Goal: Transaction & Acquisition: Obtain resource

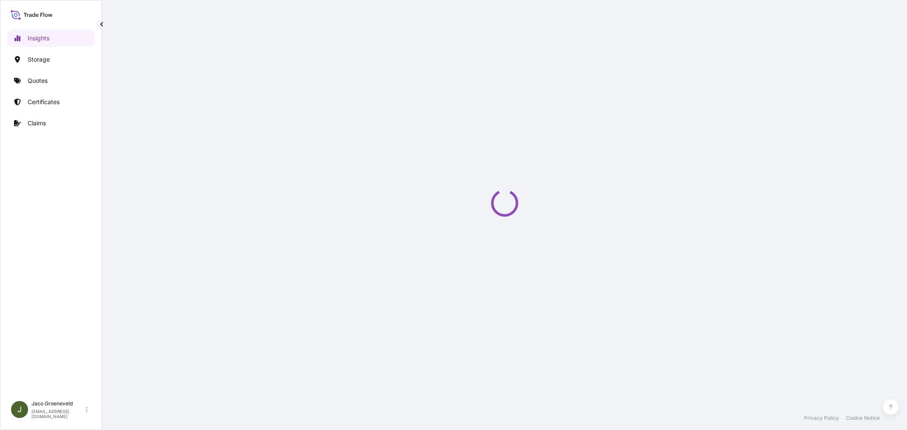
select select "2025"
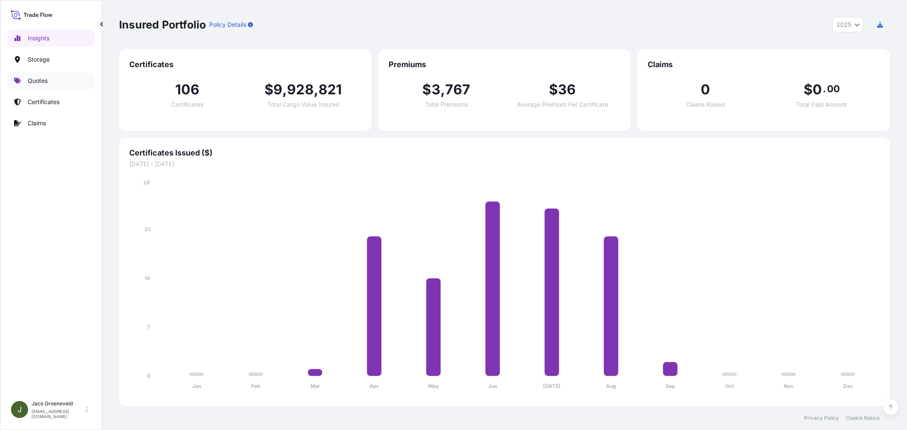
click at [44, 82] on p "Quotes" at bounding box center [38, 81] width 20 height 9
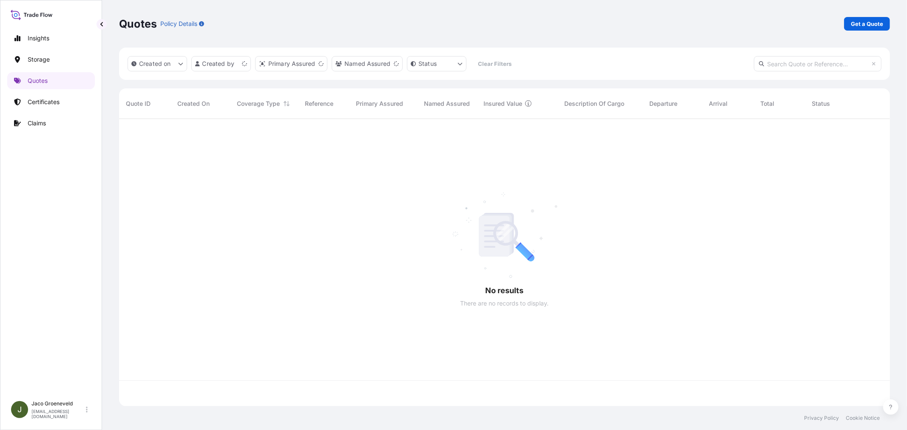
scroll to position [285, 763]
click at [870, 21] on p "Get a Quote" at bounding box center [866, 24] width 32 height 9
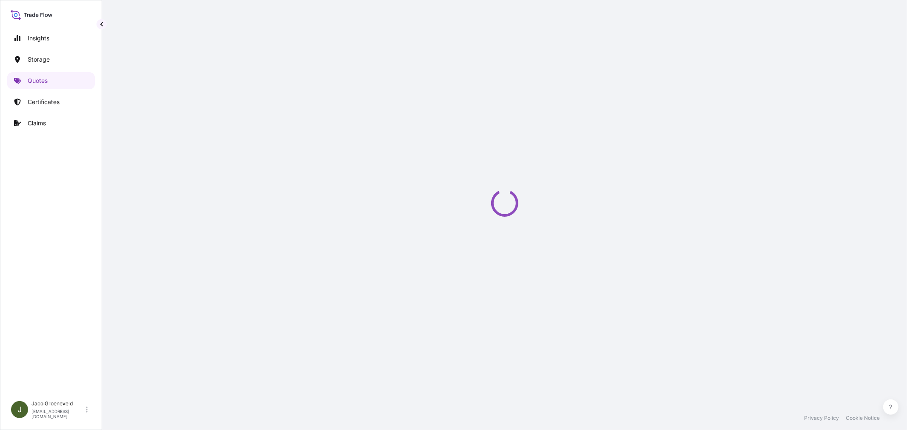
select select "Road / [GEOGRAPHIC_DATA]"
select select "Water"
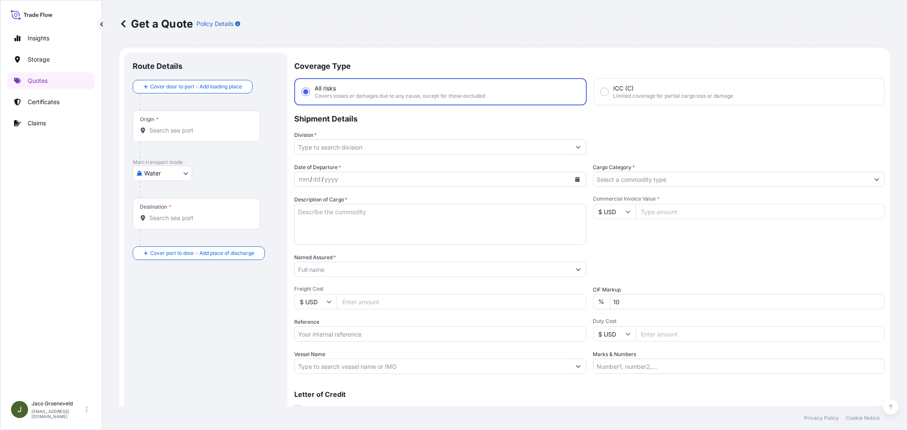
scroll to position [14, 0]
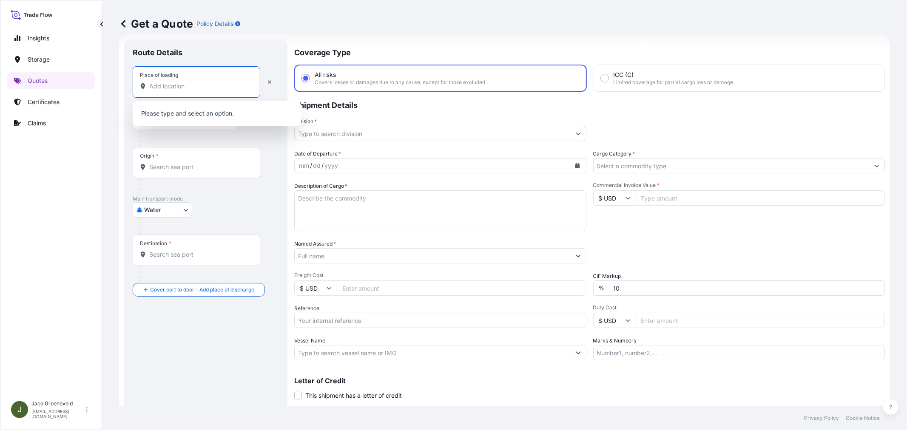
click at [175, 90] on input "Place of loading" at bounding box center [199, 86] width 100 height 9
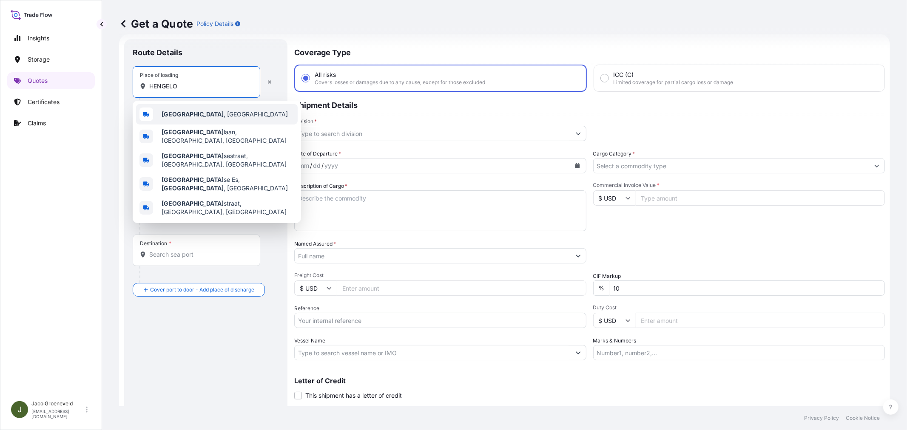
click at [193, 109] on div "[GEOGRAPHIC_DATA] , [GEOGRAPHIC_DATA]" at bounding box center [217, 114] width 162 height 20
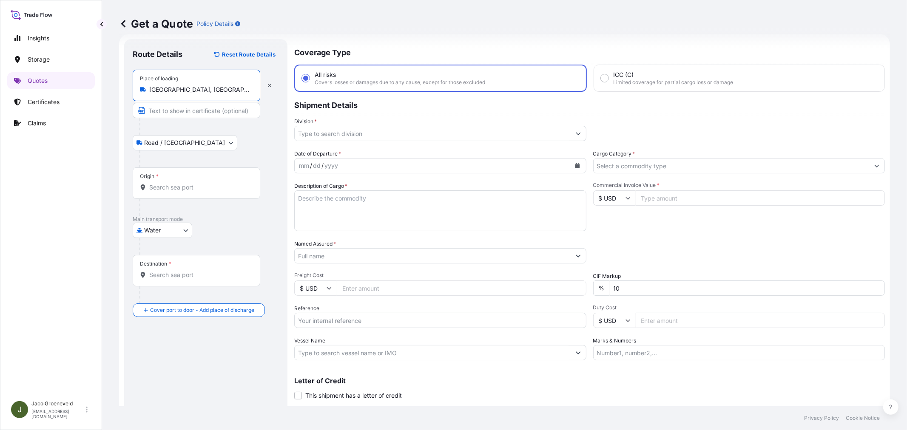
type input "[GEOGRAPHIC_DATA], [GEOGRAPHIC_DATA]"
click at [180, 186] on input "Origin *" at bounding box center [199, 187] width 100 height 9
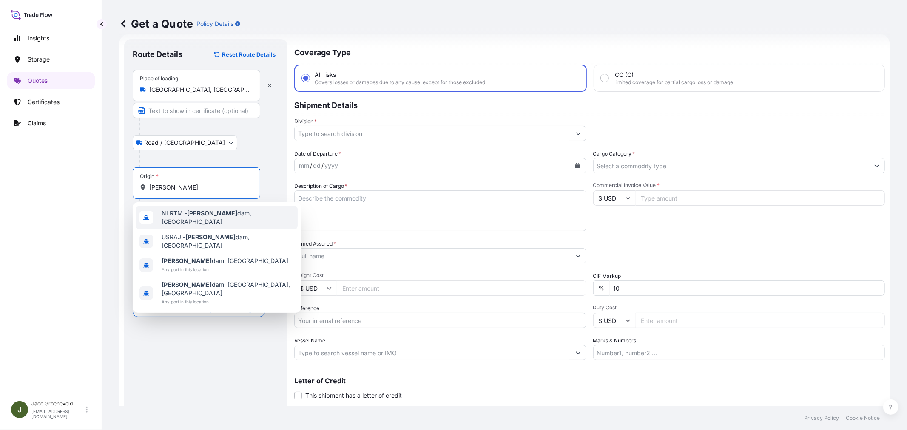
click at [210, 220] on div "NLRTM - [PERSON_NAME][GEOGRAPHIC_DATA], [GEOGRAPHIC_DATA]" at bounding box center [217, 218] width 162 height 24
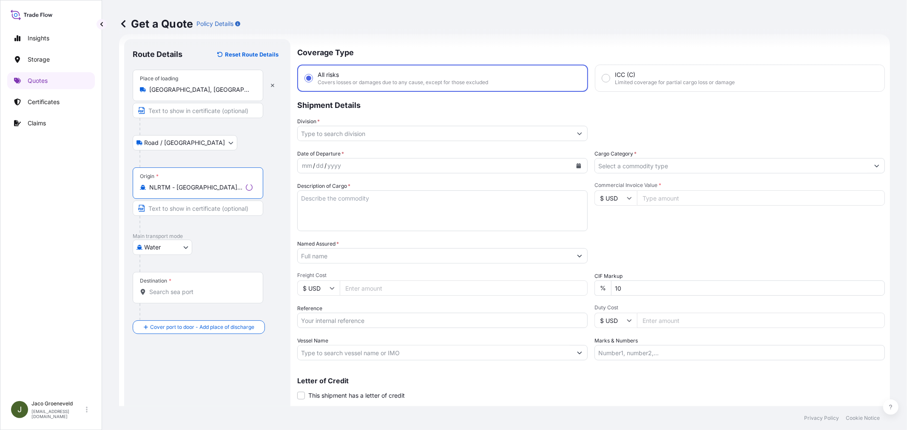
type input "NLRTM - [GEOGRAPHIC_DATA], [GEOGRAPHIC_DATA]"
click at [193, 290] on input "Destination *" at bounding box center [200, 292] width 103 height 9
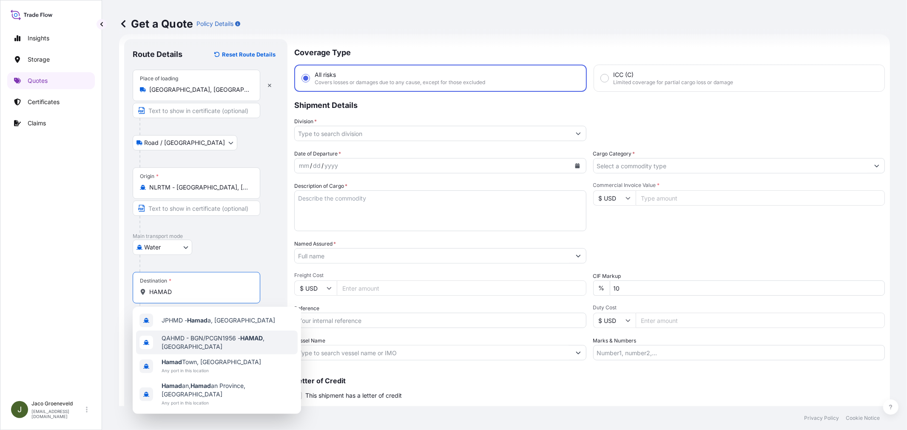
click at [215, 342] on span "QAHMD - BGN/PCGN1956 - HAMAD , [GEOGRAPHIC_DATA]" at bounding box center [228, 342] width 133 height 17
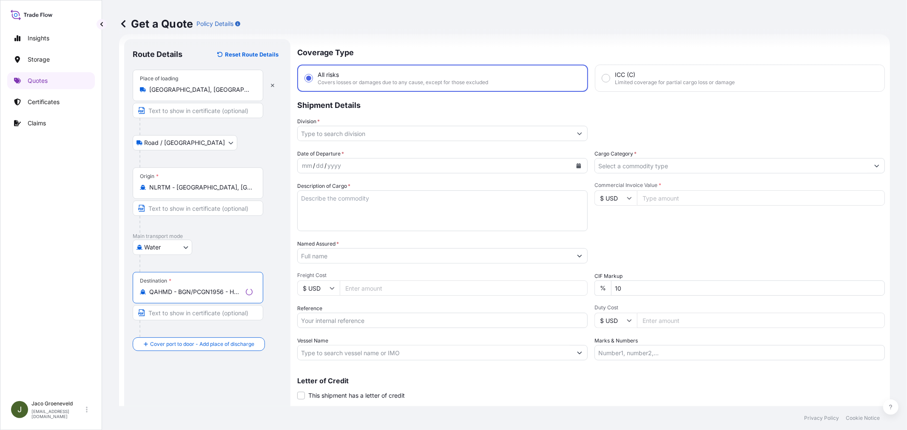
type input "QAHMD - BGN/PCGN1956 - HAMAD, [GEOGRAPHIC_DATA]"
click at [338, 216] on textarea "Description of Cargo *" at bounding box center [442, 210] width 290 height 41
paste textarea "1265944880"
paste textarea "PALLETS LOADED INTO 1 20' DRY HEAVY DUTY CONTAINER 10 PALLETS NEZO FINE IODIZED…"
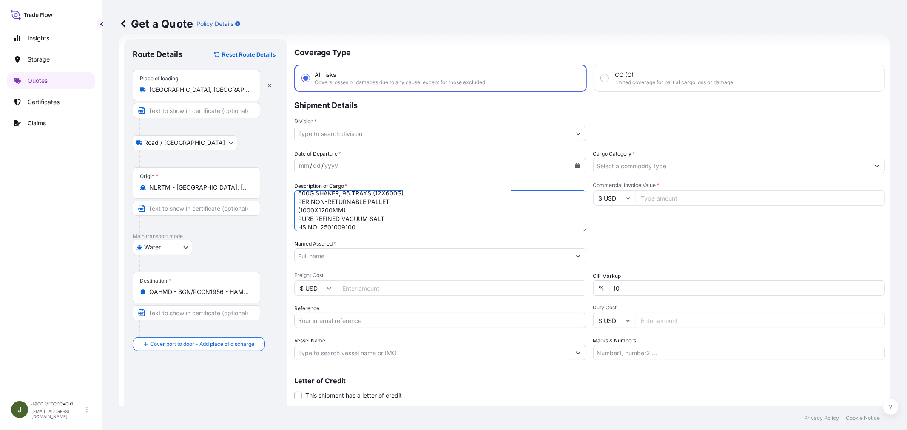
type textarea "6X CONTAINER PALLETS LOADED INTO 1 20' DRY HEAVY DUTY CONTAINER 10 PALLETS NEZO…"
click at [358, 172] on div "mm / dd / yyyy" at bounding box center [433, 165] width 276 height 15
click at [358, 166] on div "mm / dd / yyyy" at bounding box center [433, 165] width 276 height 15
click at [577, 166] on button "Calendar" at bounding box center [577, 166] width 14 height 14
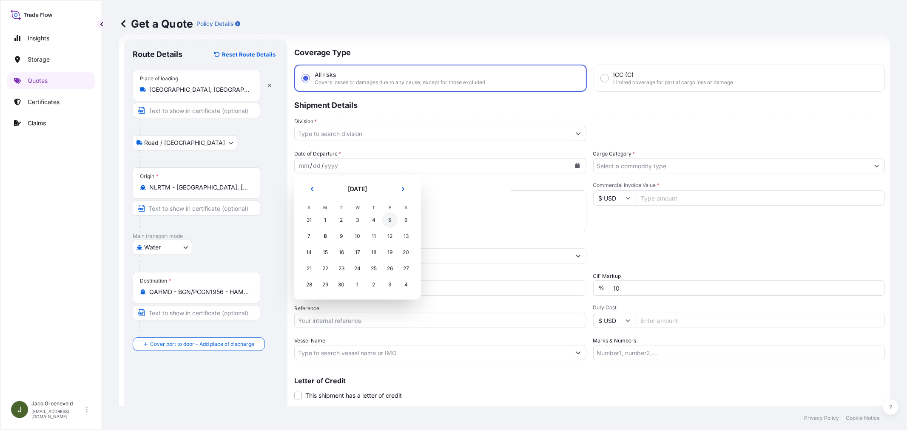
click at [390, 219] on div "5" at bounding box center [389, 220] width 15 height 15
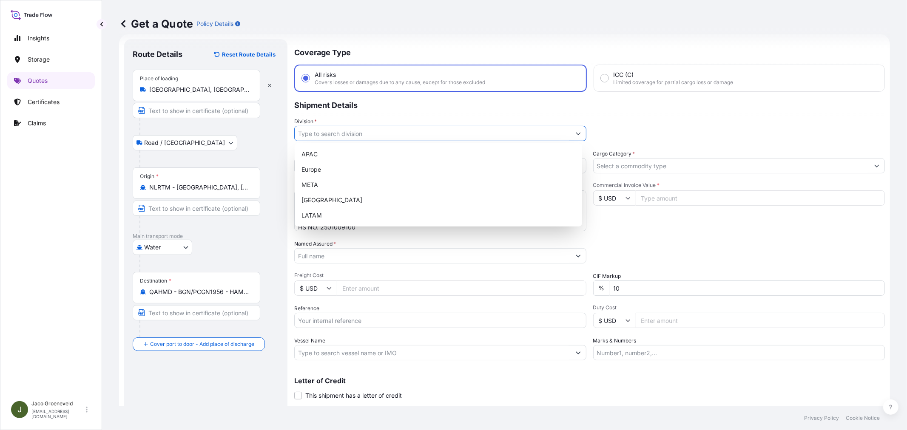
click at [355, 130] on input "Division *" at bounding box center [433, 133] width 276 height 15
click at [323, 169] on div "Europe" at bounding box center [438, 169] width 281 height 15
type input "Europe"
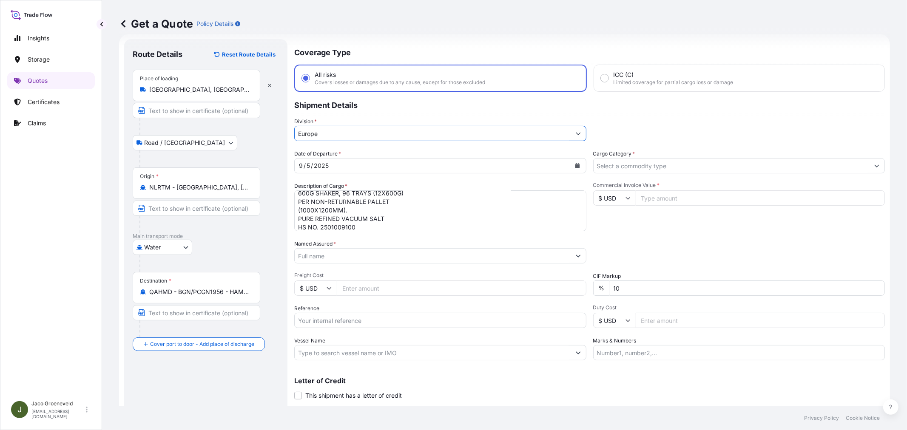
click at [655, 160] on input "Cargo Category *" at bounding box center [731, 165] width 276 height 15
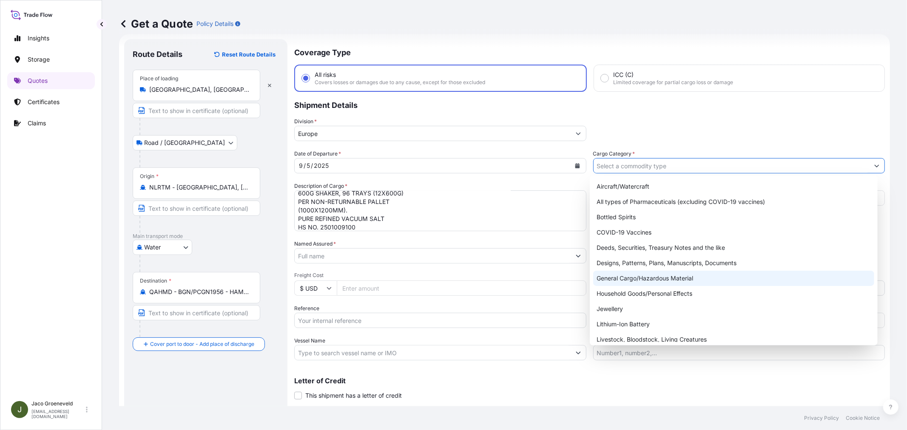
click at [634, 274] on div "General Cargo/Hazardous Material" at bounding box center [733, 278] width 281 height 15
type input "General Cargo/Hazardous Material"
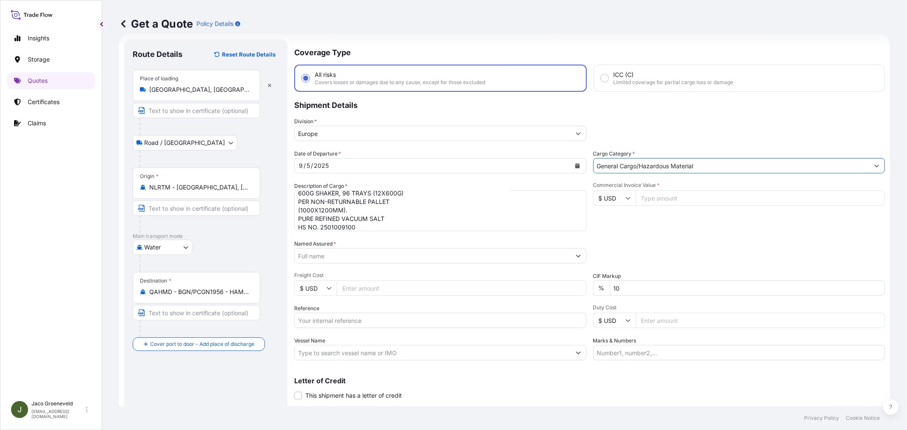
click at [627, 197] on input "$ USD" at bounding box center [614, 197] width 43 height 15
click at [604, 226] on div "€ EUR" at bounding box center [610, 221] width 36 height 16
type input "€ EUR"
click at [659, 200] on input "Commercial Invoice Value *" at bounding box center [759, 197] width 249 height 15
type input "93809.67"
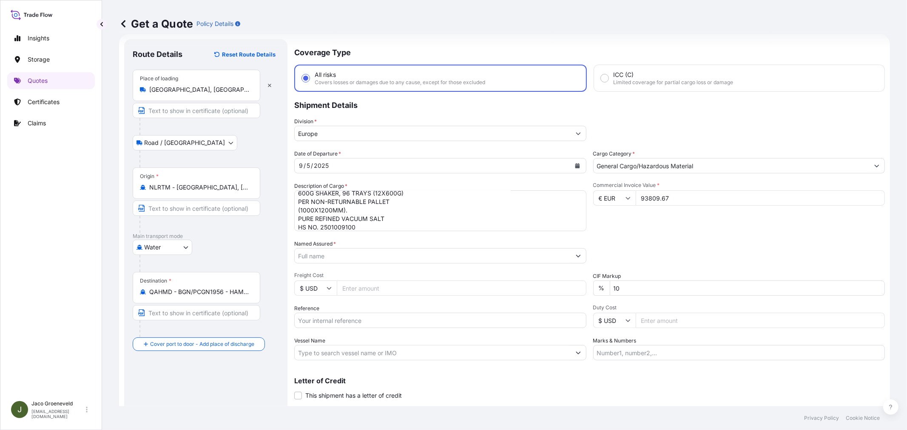
click at [684, 219] on div "Commercial Invoice Value * € EUR 93809.67" at bounding box center [739, 206] width 292 height 49
click at [428, 258] on input "Named Assured *" at bounding box center [431, 255] width 272 height 15
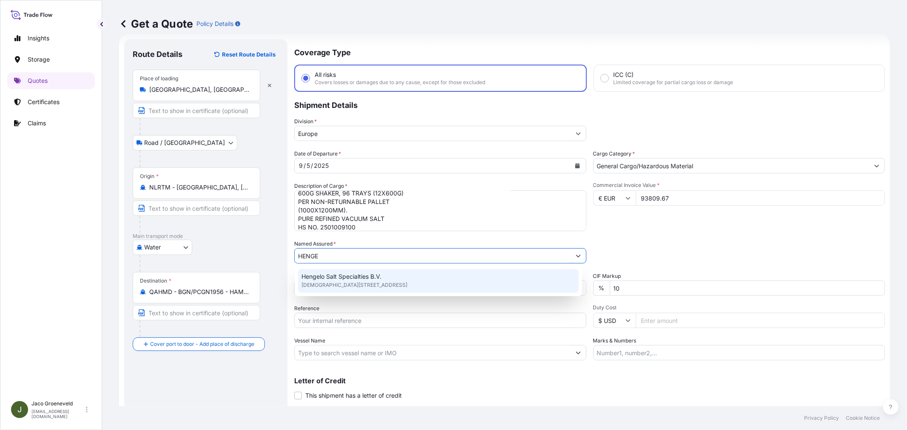
click at [358, 287] on span "[DEMOGRAPHIC_DATA][STREET_ADDRESS]" at bounding box center [354, 285] width 106 height 9
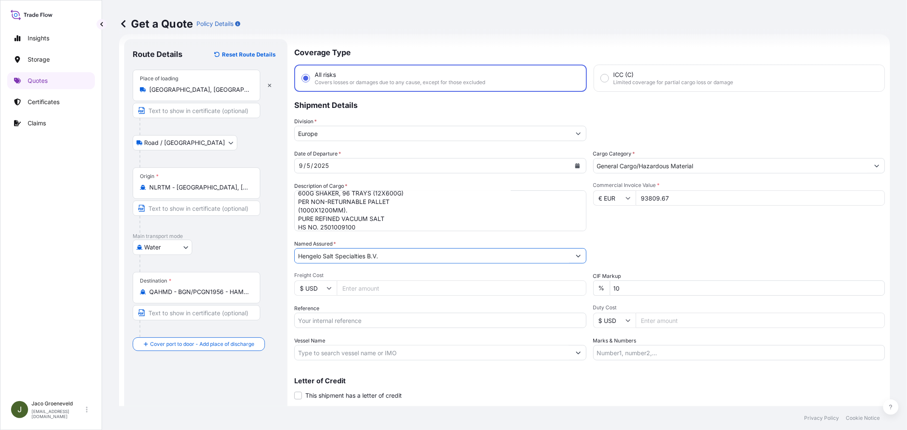
type input "Hengelo Salt Specialties B.V."
click at [458, 268] on div "Date of Departure * [DATE] Cargo Category * General Cargo/Hazardous Material De…" at bounding box center [589, 255] width 590 height 211
click at [374, 319] on input "Reference" at bounding box center [440, 320] width 292 height 15
type input "2537058 - 1265944880"
click at [332, 354] on input "Vessel Name" at bounding box center [433, 352] width 276 height 15
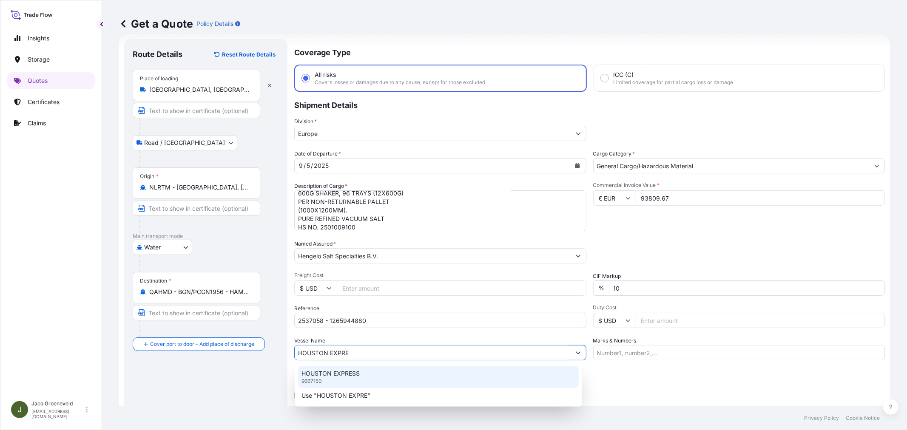
click at [366, 373] on div "HOUSTON EXPRESS 9667150" at bounding box center [438, 377] width 281 height 22
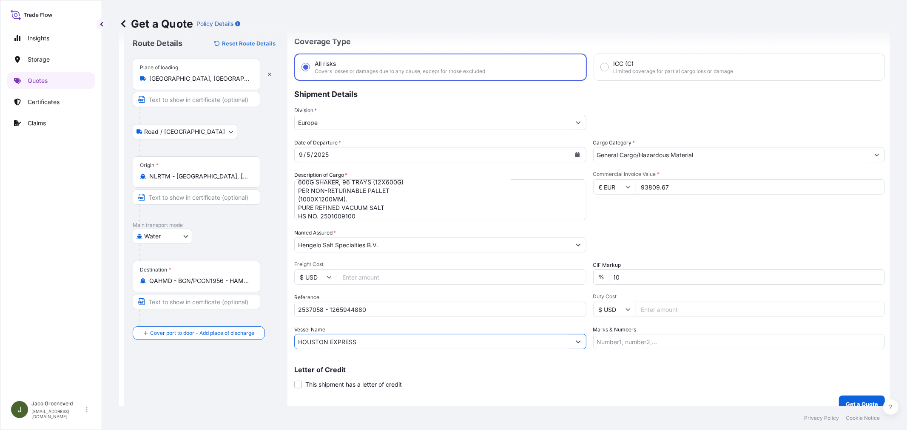
scroll to position [35, 0]
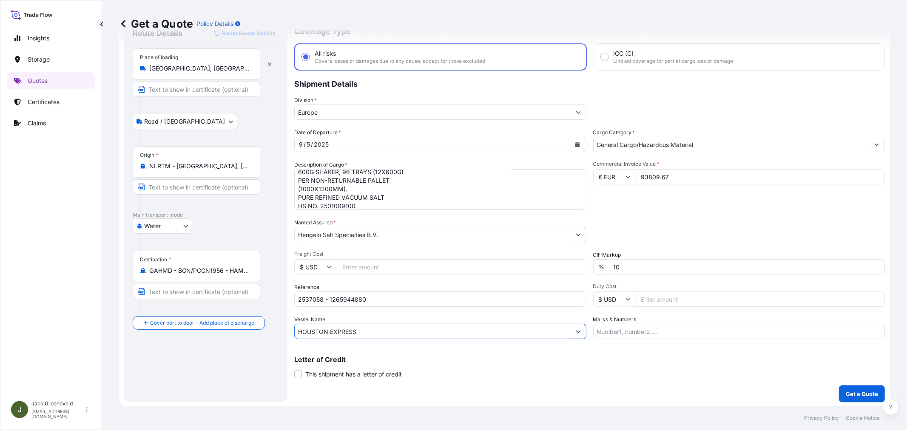
type input "HOUSTON EXPRESS"
click at [845, 390] on p "Get a Quote" at bounding box center [861, 394] width 32 height 9
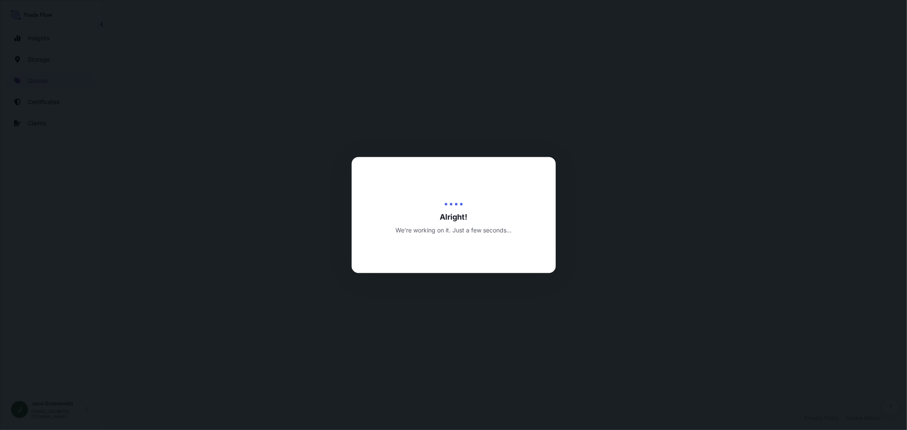
select select "Road / [GEOGRAPHIC_DATA]"
select select "Water"
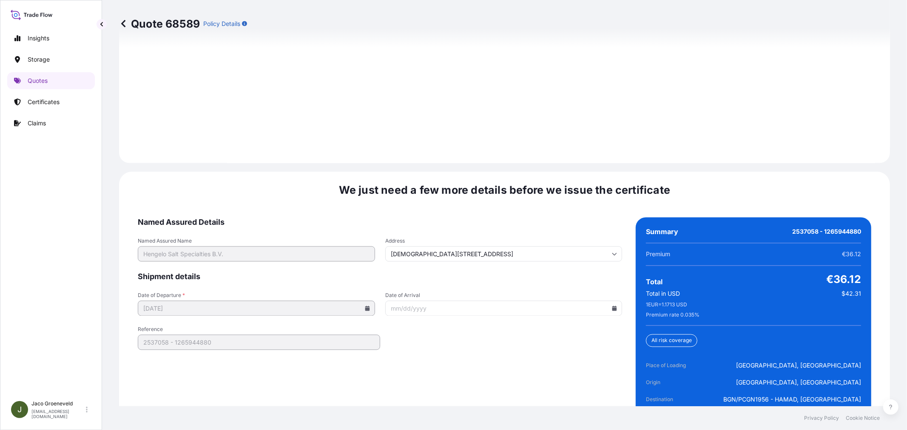
scroll to position [1249, 0]
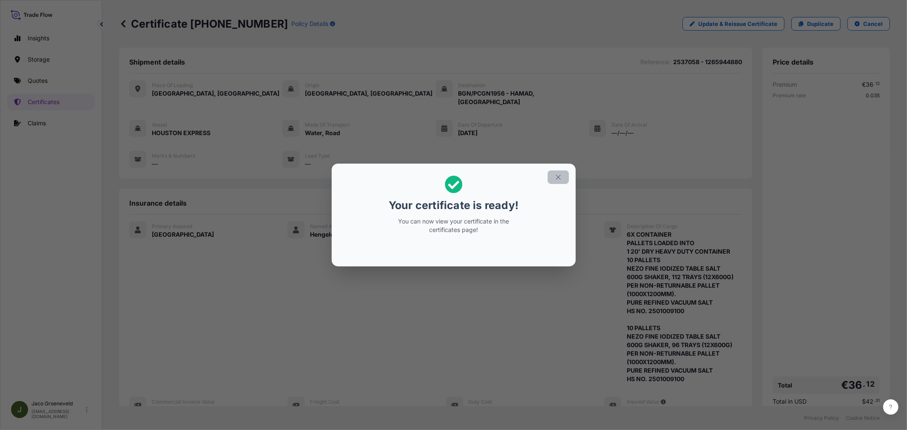
click at [555, 179] on button "button" at bounding box center [557, 177] width 21 height 14
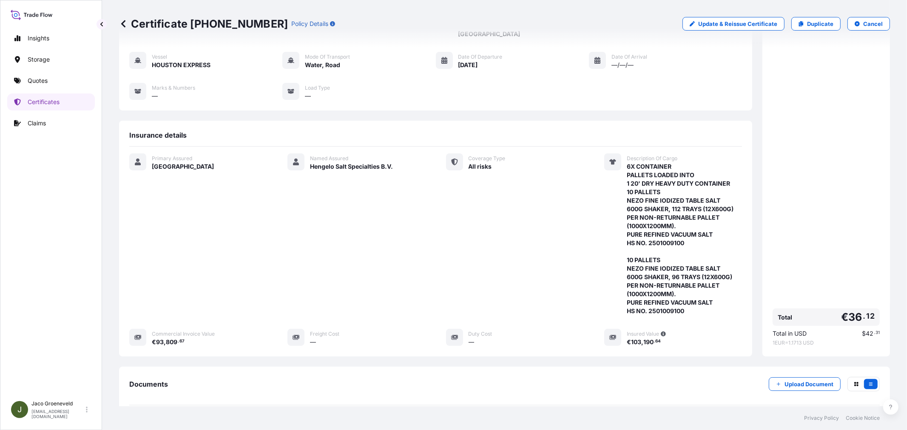
scroll to position [153, 0]
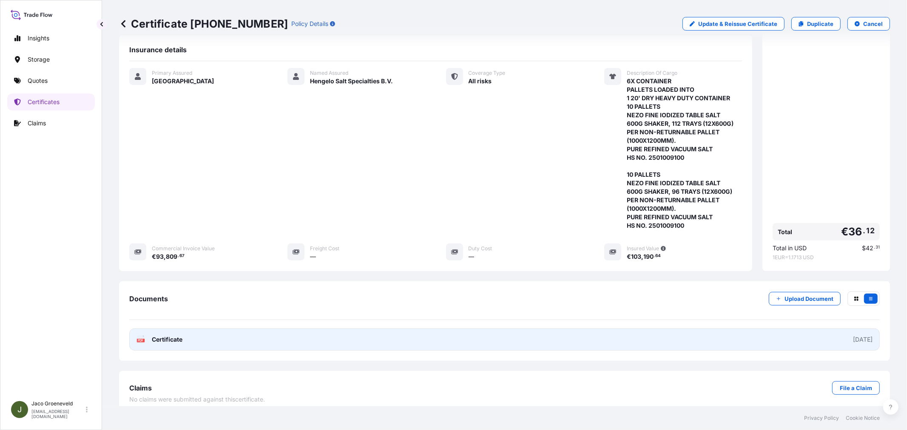
click at [169, 337] on link "PDF Certificate [DATE]" at bounding box center [504, 340] width 750 height 22
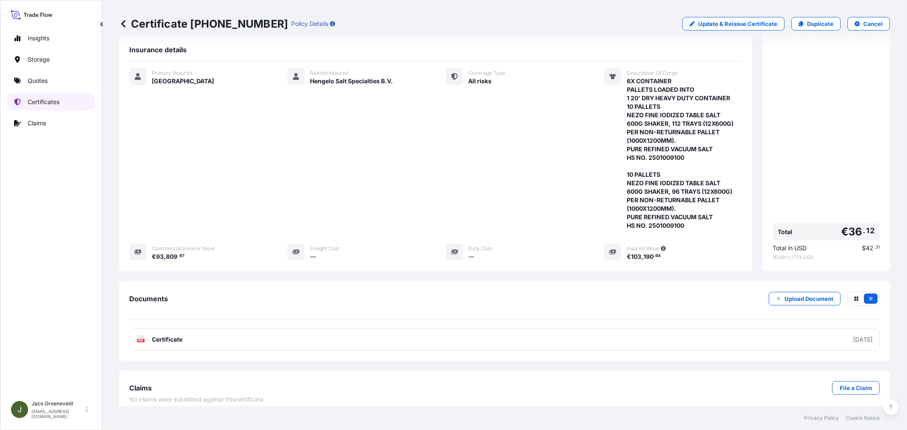
click at [50, 100] on p "Certificates" at bounding box center [44, 102] width 32 height 9
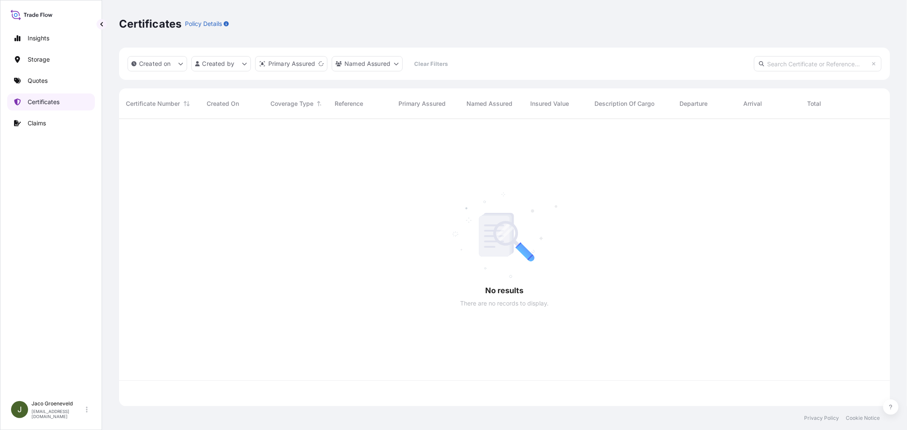
scroll to position [285, 763]
click at [48, 81] on p "Quotes" at bounding box center [38, 81] width 20 height 9
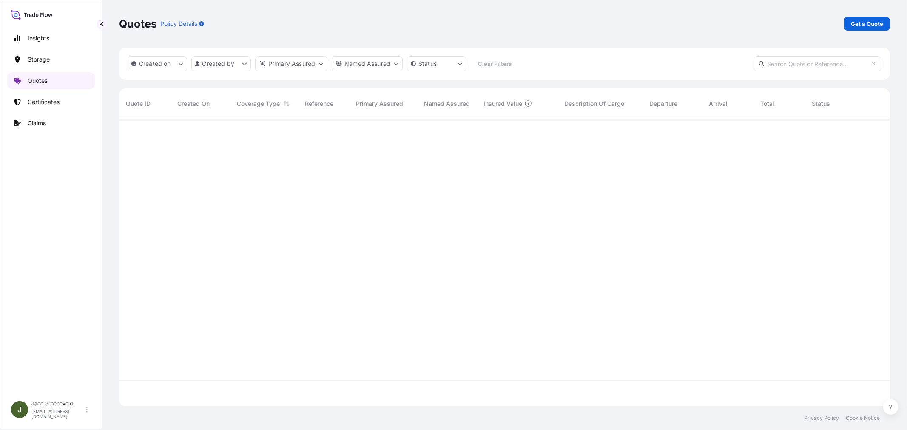
scroll to position [285, 763]
click at [863, 24] on p "Get a Quote" at bounding box center [866, 24] width 32 height 9
select select "Water"
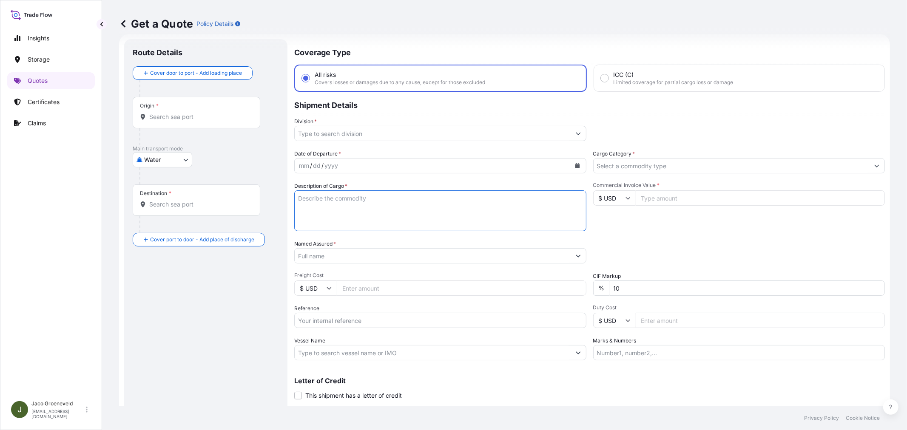
click at [359, 217] on textarea "Description of Cargo *" at bounding box center [440, 210] width 292 height 41
paste textarea "PALLETS LOADED INTO 1 20' DRY HEAVY DUTY CONTAINER 10 PALLETS NEZO FINE TABLE S…"
type textarea "11x CONTAINER PALLETS LOADED INTO 1 20' DRY HEAVY DUTY CONTAINER 10 PALLETS NEZ…"
click at [177, 83] on div at bounding box center [208, 88] width 139 height 17
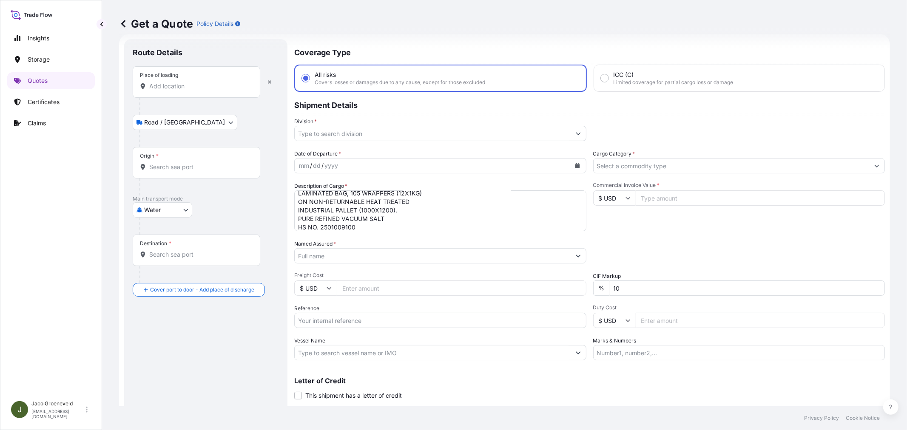
click at [166, 102] on div at bounding box center [208, 106] width 139 height 17
click at [164, 91] on div "Place of loading" at bounding box center [197, 81] width 128 height 31
click at [164, 91] on input "Place of loading" at bounding box center [199, 86] width 100 height 9
type input "G"
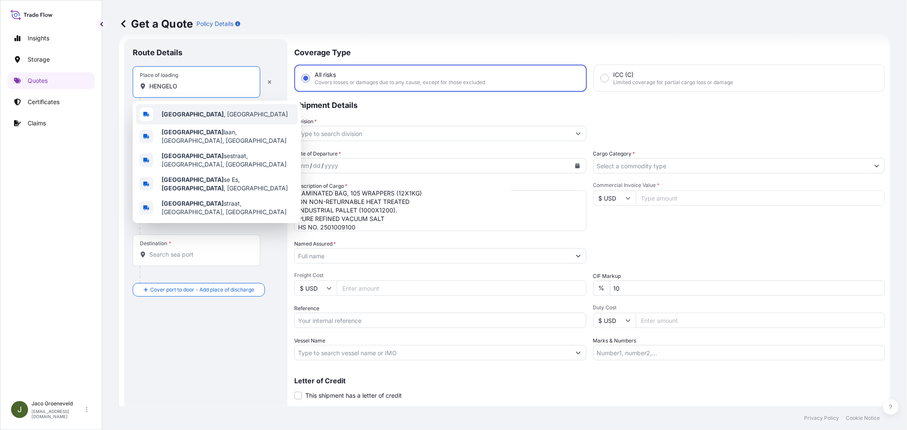
click at [190, 117] on span "[GEOGRAPHIC_DATA] , [GEOGRAPHIC_DATA]" at bounding box center [225, 114] width 126 height 9
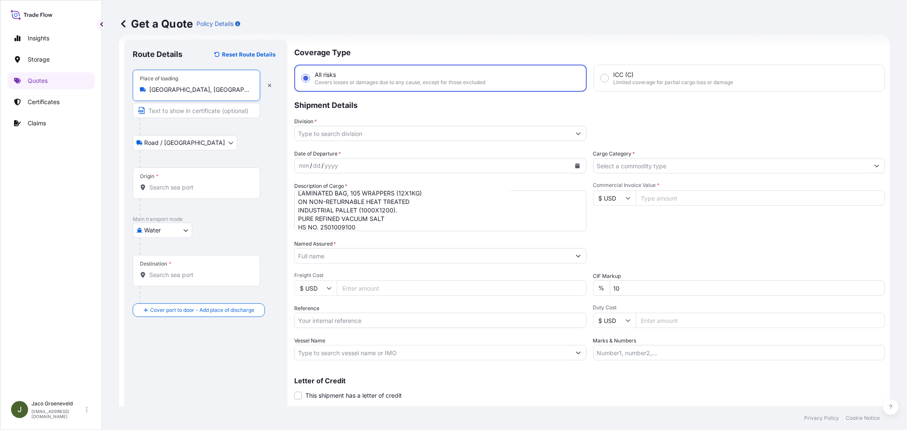
type input "[GEOGRAPHIC_DATA], [GEOGRAPHIC_DATA]"
click at [345, 323] on input "Reference" at bounding box center [442, 320] width 290 height 15
click at [335, 351] on input "Vessel Name" at bounding box center [433, 352] width 276 height 15
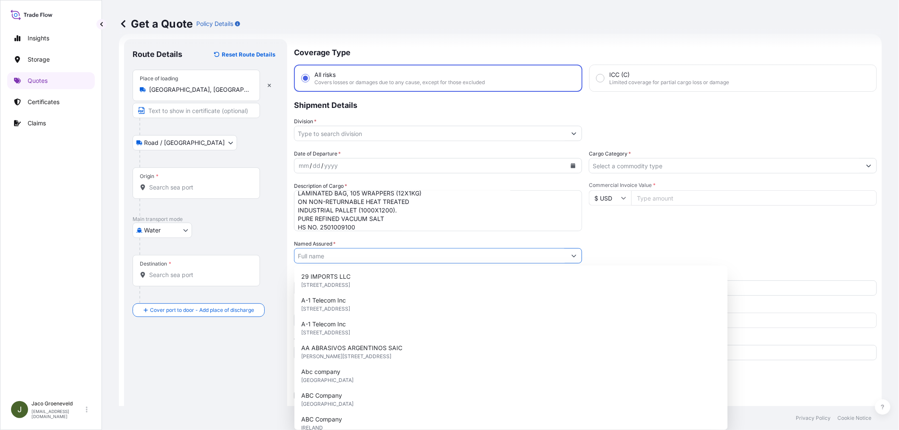
click at [325, 255] on input "Named Assured *" at bounding box center [431, 255] width 272 height 15
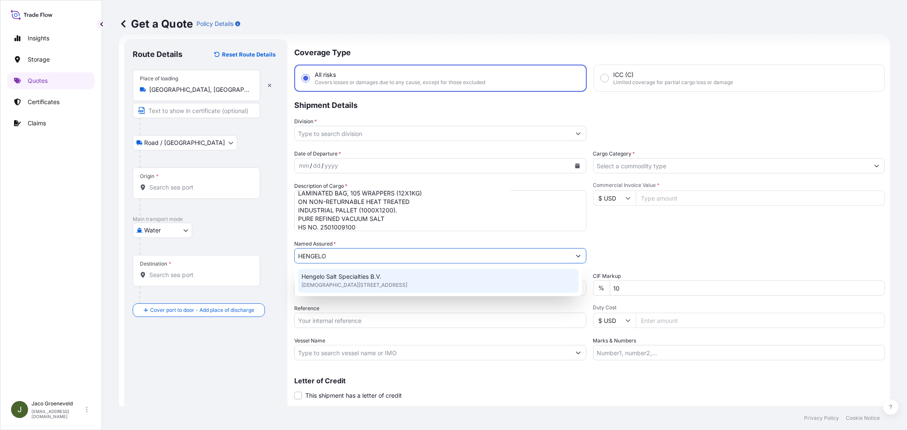
click at [344, 282] on span "[DEMOGRAPHIC_DATA][STREET_ADDRESS]" at bounding box center [354, 285] width 106 height 9
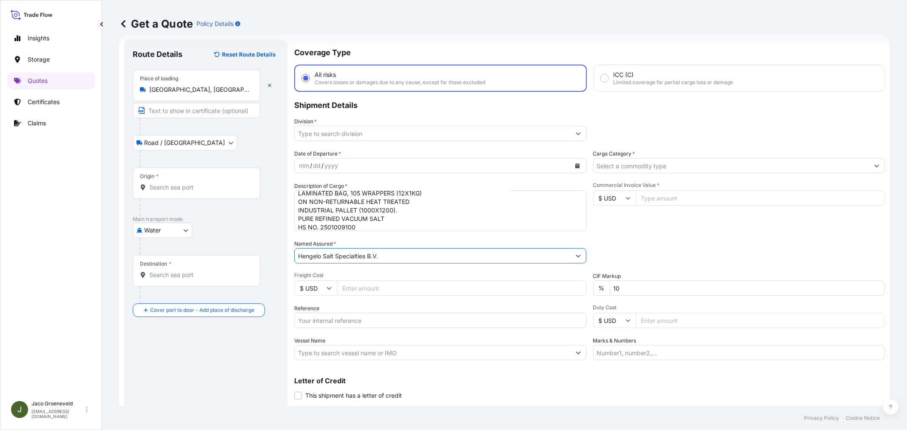
type input "Hengelo Salt Specialties B.V."
click at [170, 176] on div "Origin *" at bounding box center [197, 182] width 128 height 31
click at [170, 183] on input "Origin *" at bounding box center [199, 187] width 100 height 9
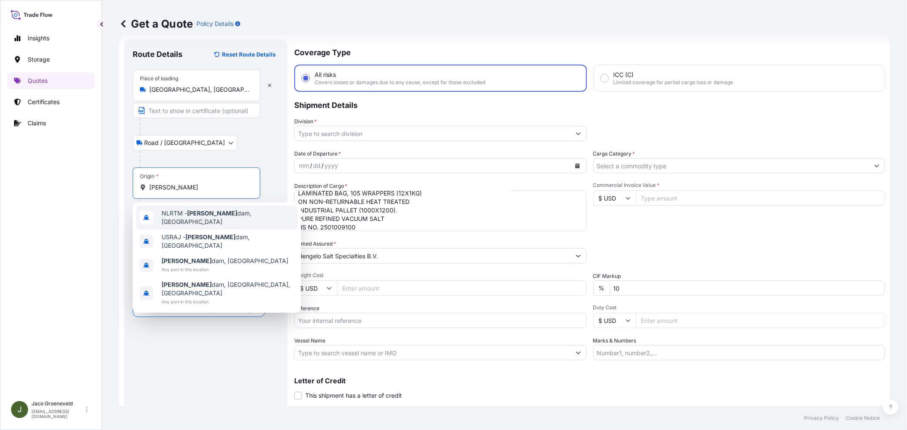
click at [185, 211] on span "NLRTM - [PERSON_NAME][GEOGRAPHIC_DATA], [GEOGRAPHIC_DATA]" at bounding box center [228, 217] width 133 height 17
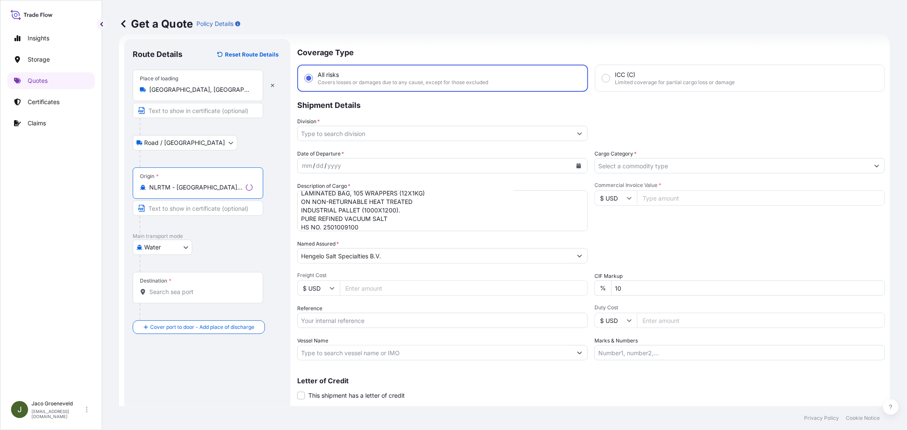
type input "NLRTM - [GEOGRAPHIC_DATA], [GEOGRAPHIC_DATA]"
click at [177, 292] on input "Destination *" at bounding box center [200, 292] width 103 height 9
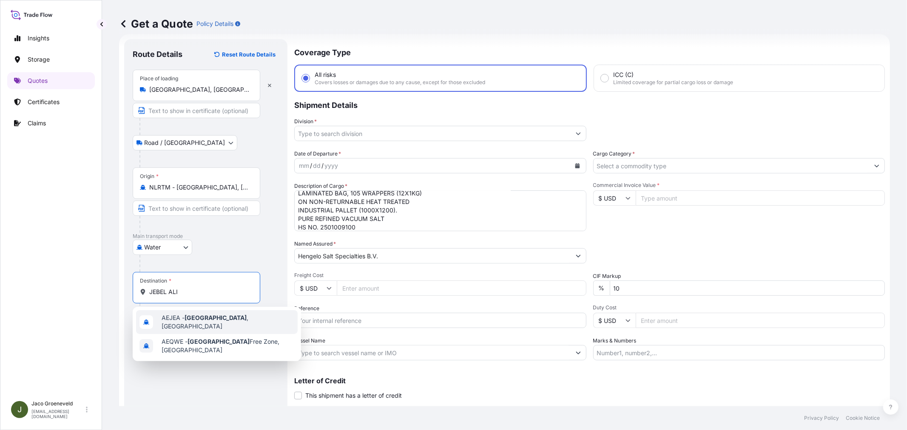
click at [244, 323] on span "AEJEA - [GEOGRAPHIC_DATA] , [GEOGRAPHIC_DATA]" at bounding box center [228, 322] width 133 height 17
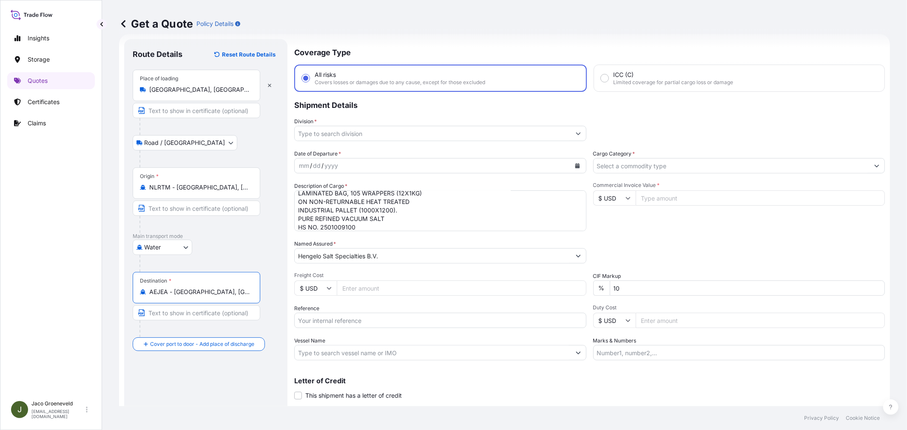
type input "AEJEA - [GEOGRAPHIC_DATA], [GEOGRAPHIC_DATA]"
click at [350, 131] on input "Division *" at bounding box center [433, 133] width 276 height 15
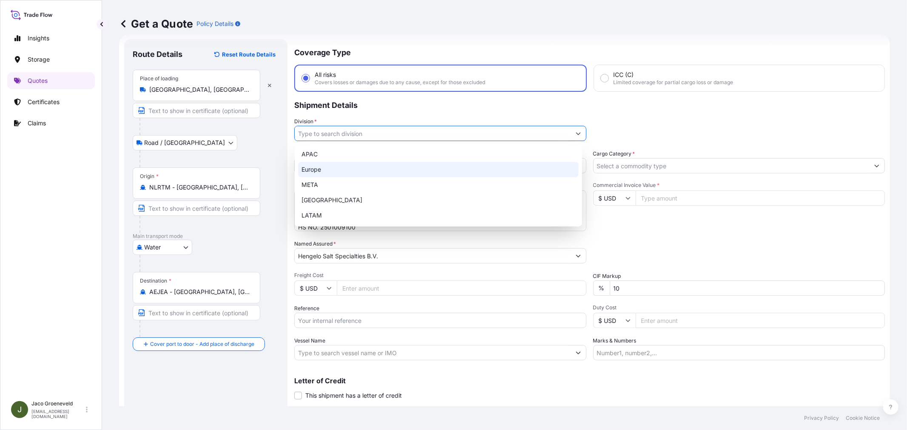
click at [320, 169] on div "Europe" at bounding box center [438, 169] width 281 height 15
type input "Europe"
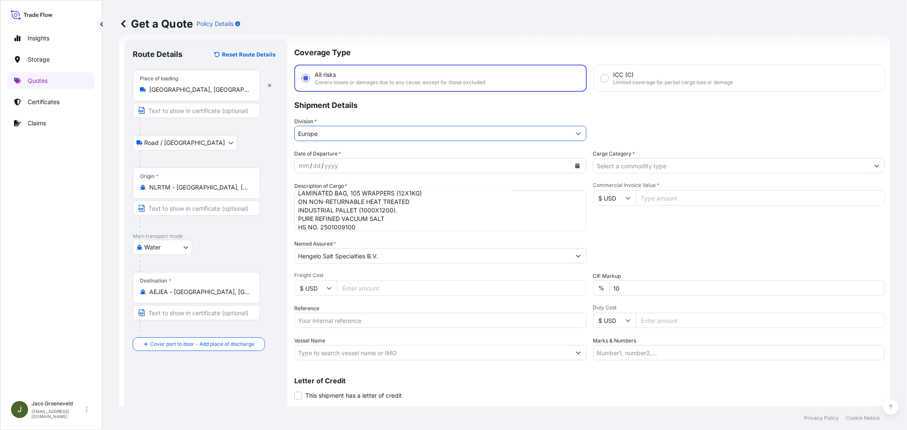
click at [617, 167] on input "Cargo Category *" at bounding box center [731, 165] width 276 height 15
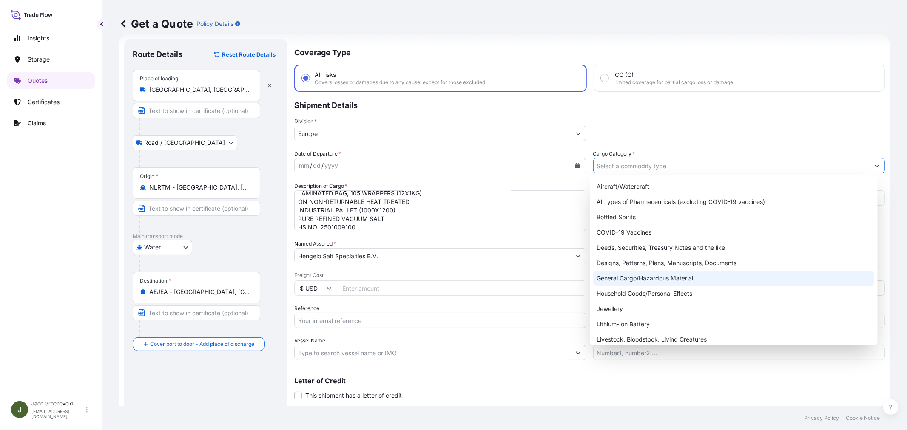
click at [665, 278] on div "General Cargo/Hazardous Material" at bounding box center [733, 278] width 281 height 15
type input "General Cargo/Hazardous Material"
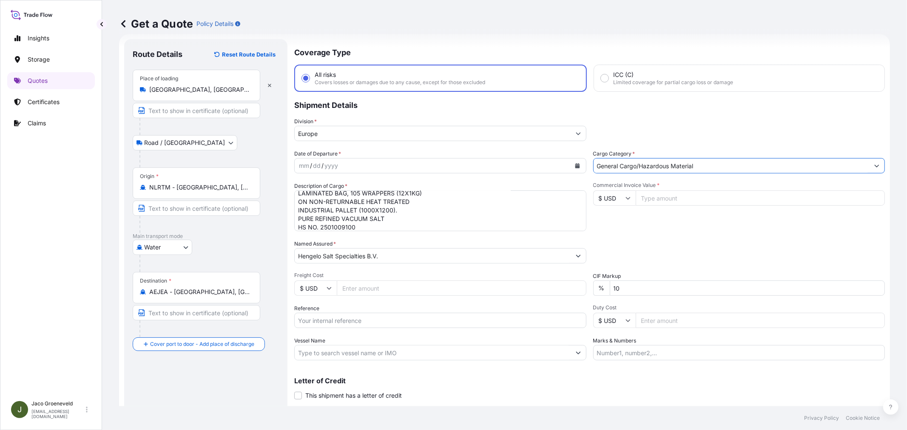
click at [369, 173] on div "Date of Departure * mm / dd / yyyy Cargo Category * General Cargo/Hazardous Mat…" at bounding box center [589, 255] width 590 height 211
click at [372, 167] on div "mm / dd / yyyy" at bounding box center [433, 165] width 276 height 15
click at [567, 174] on div "Date of Departure * mm / dd / yyyy Cargo Category * General Cargo/Hazardous Mat…" at bounding box center [589, 255] width 590 height 211
click at [575, 167] on button "Calendar" at bounding box center [577, 166] width 14 height 14
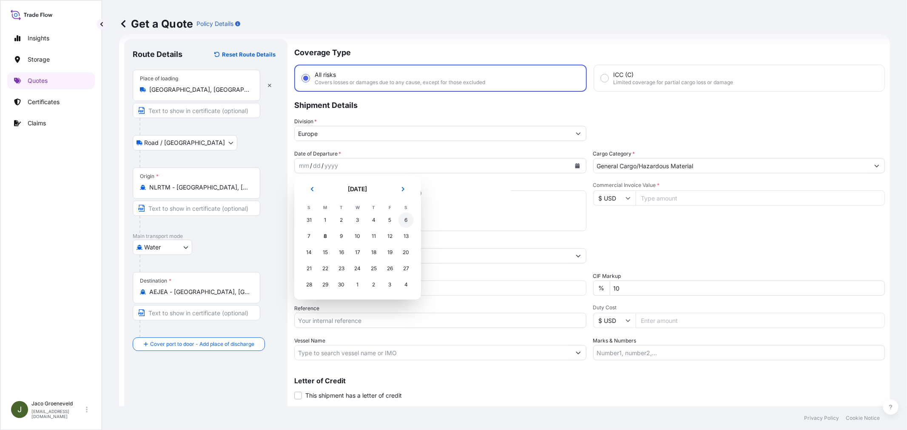
click at [385, 220] on div "5" at bounding box center [389, 220] width 15 height 15
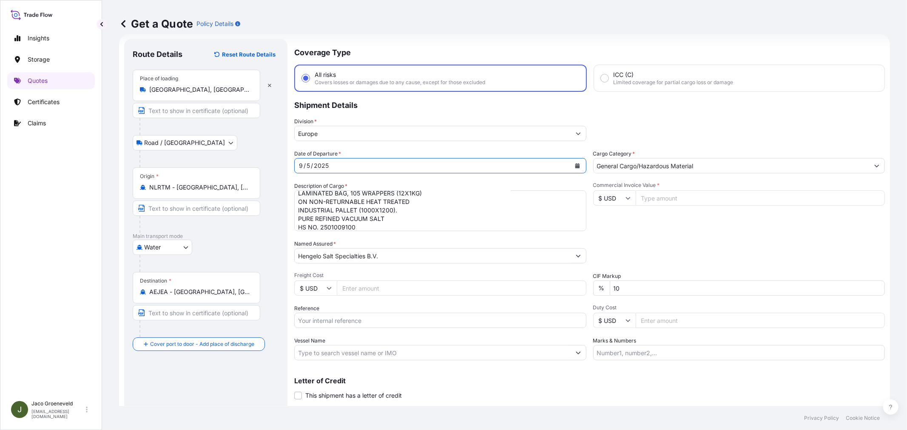
scroll to position [120, 0]
click at [605, 197] on input "$ USD" at bounding box center [614, 197] width 43 height 15
click at [612, 215] on div "€ EUR" at bounding box center [610, 221] width 36 height 16
type input "€ EUR"
click at [676, 193] on input "Commercial Invoice Value *" at bounding box center [759, 197] width 249 height 15
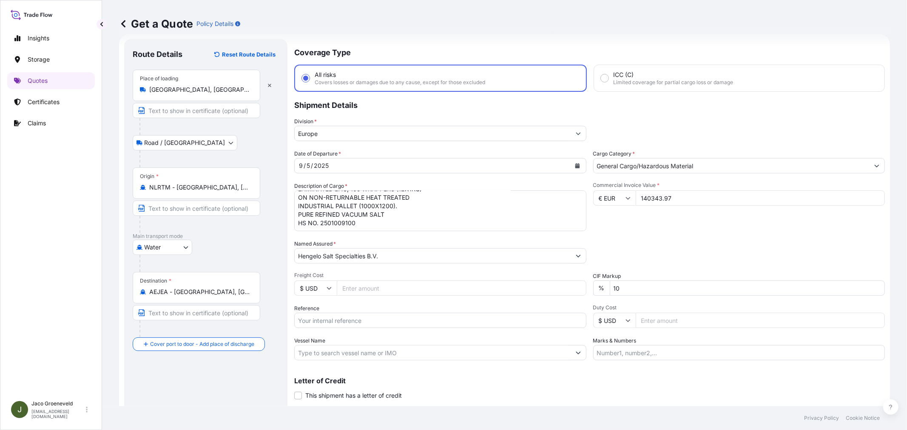
type input "140343.97"
click at [717, 233] on div "Date of Departure * [DATE] Cargo Category * General Cargo/Hazardous Material De…" at bounding box center [589, 255] width 590 height 211
click at [348, 319] on input "Reference" at bounding box center [440, 320] width 292 height 15
type input "2567952 - 1265945379"
click at [394, 353] on input "Vessel Name" at bounding box center [433, 352] width 276 height 15
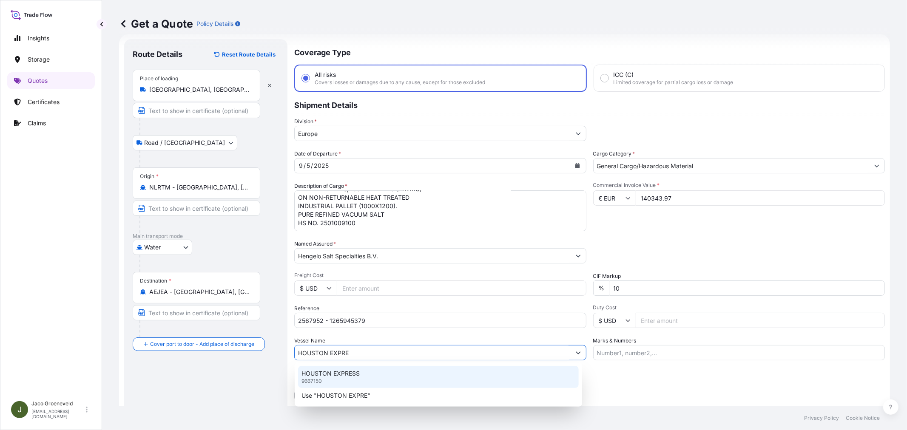
click at [375, 368] on div "HOUSTON EXPRESS 9667150" at bounding box center [438, 377] width 281 height 22
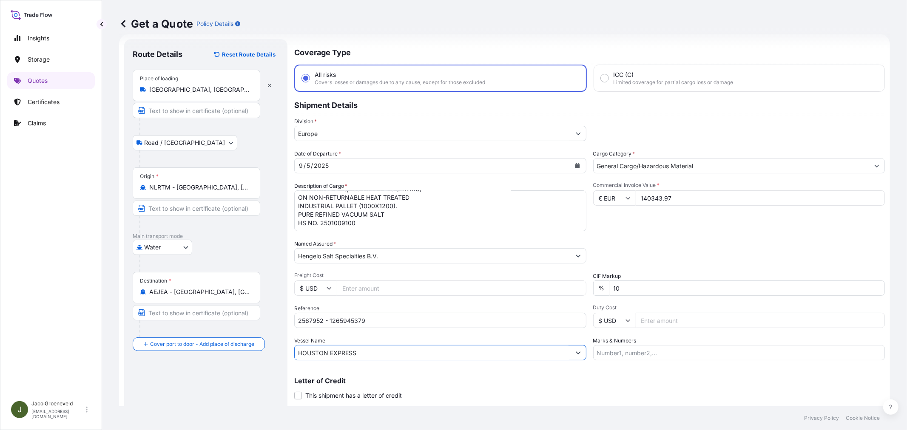
type input "HOUSTON EXPRESS"
click at [623, 381] on p "Letter of Credit" at bounding box center [589, 380] width 590 height 7
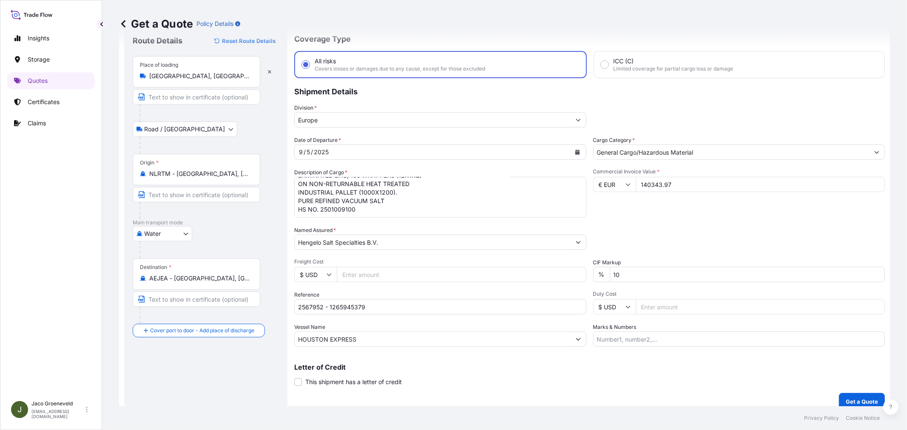
scroll to position [35, 0]
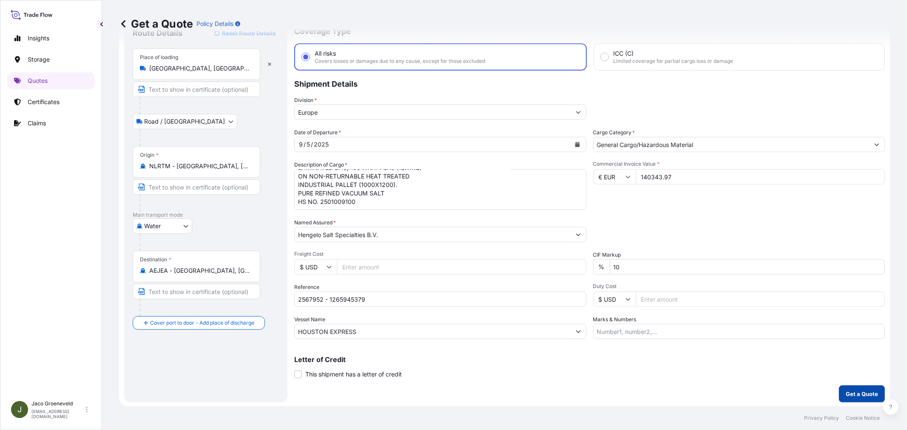
click at [853, 391] on p "Get a Quote" at bounding box center [861, 394] width 32 height 9
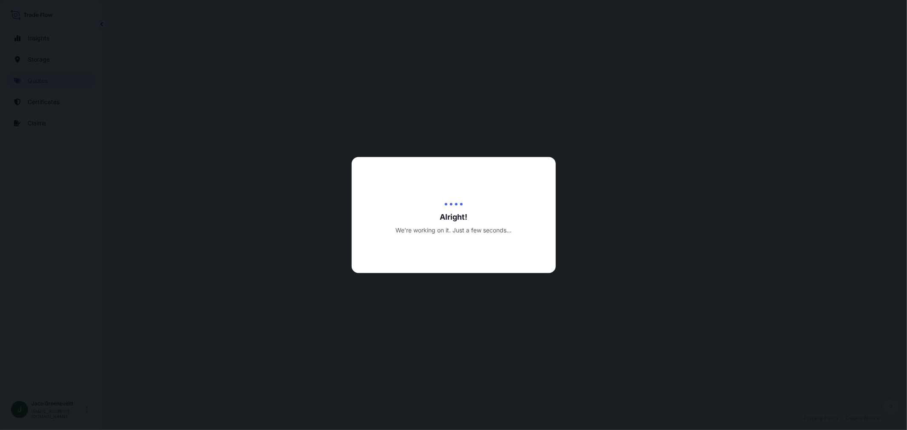
select select "Road / [GEOGRAPHIC_DATA]"
select select "Water"
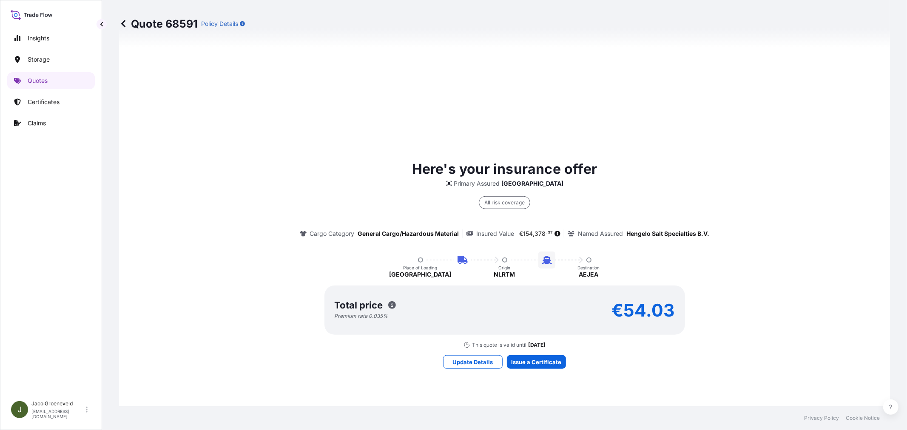
scroll to position [502, 0]
click at [622, 360] on div "Here's your insurance offer Primary Assured Netherlands All risk coverage Cargo…" at bounding box center [504, 263] width 747 height 605
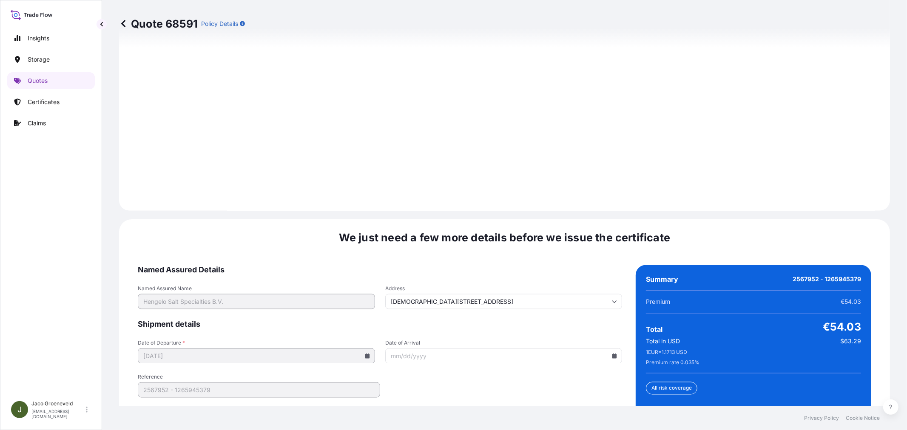
scroll to position [1249, 0]
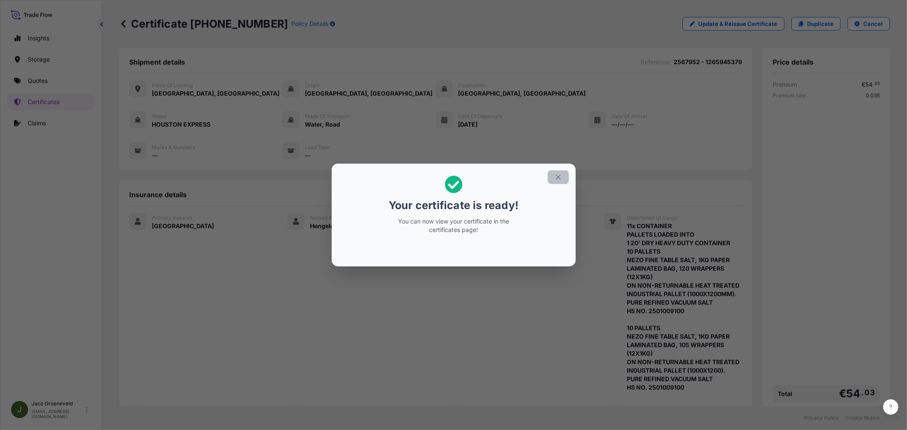
click at [559, 175] on icon "button" at bounding box center [558, 177] width 8 height 8
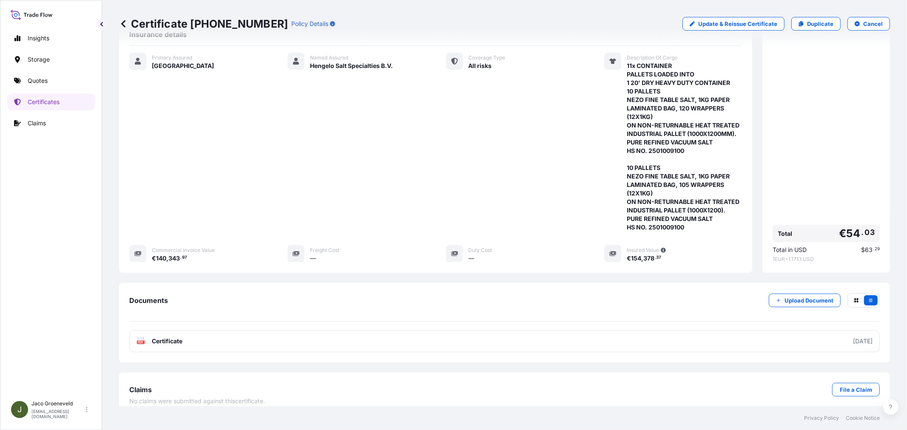
scroll to position [170, 0]
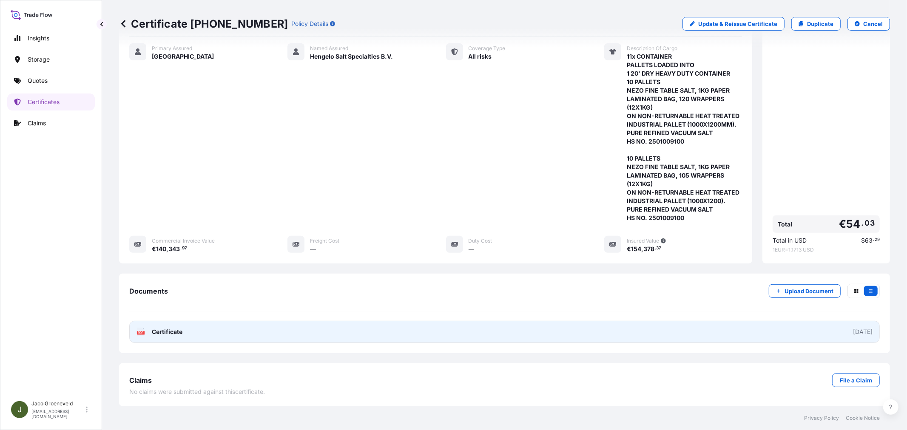
click at [164, 340] on link "PDF Certificate [DATE]" at bounding box center [504, 332] width 750 height 22
